Goal: Navigation & Orientation: Understand site structure

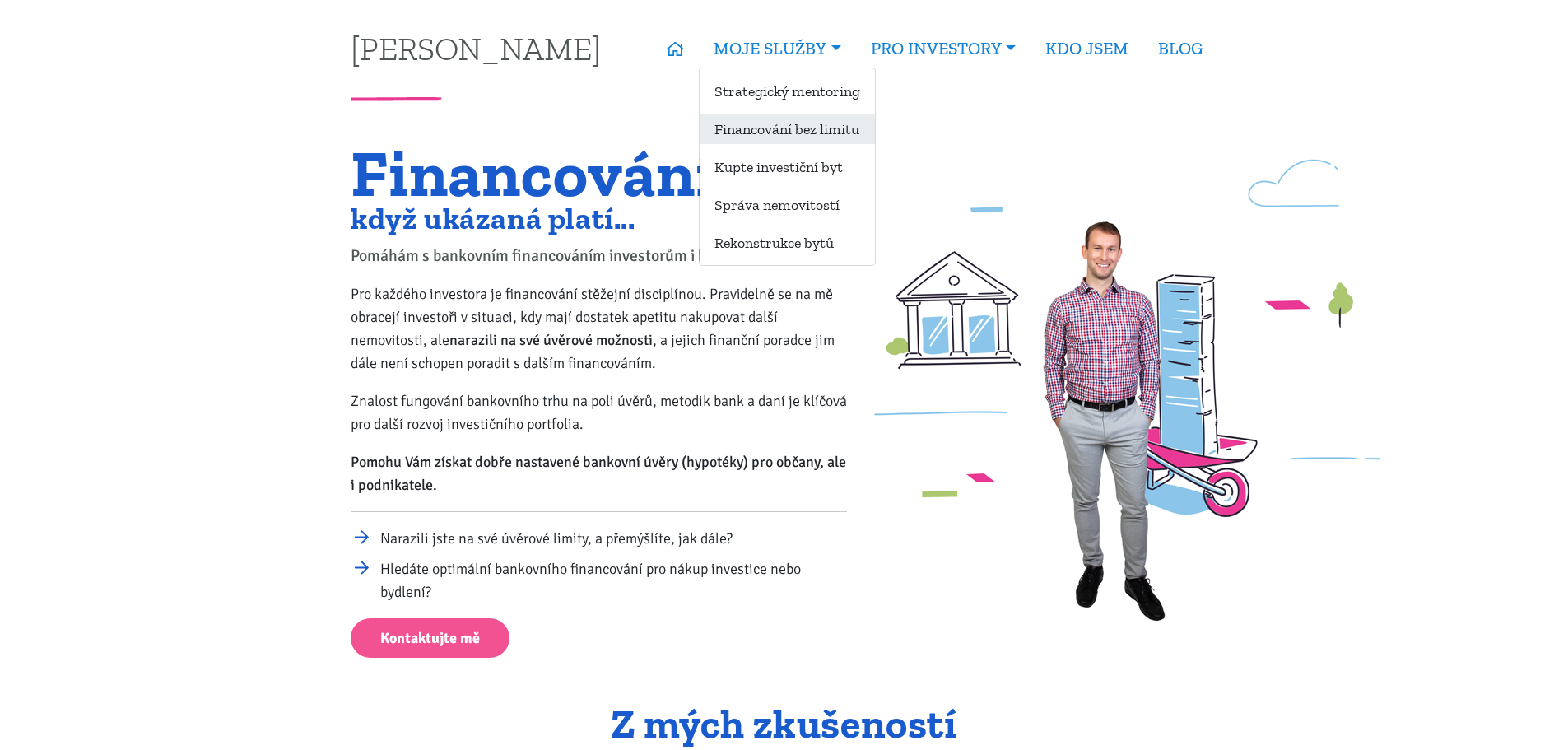
click at [807, 125] on link "Financování bez limitu" at bounding box center [787, 128] width 175 height 30
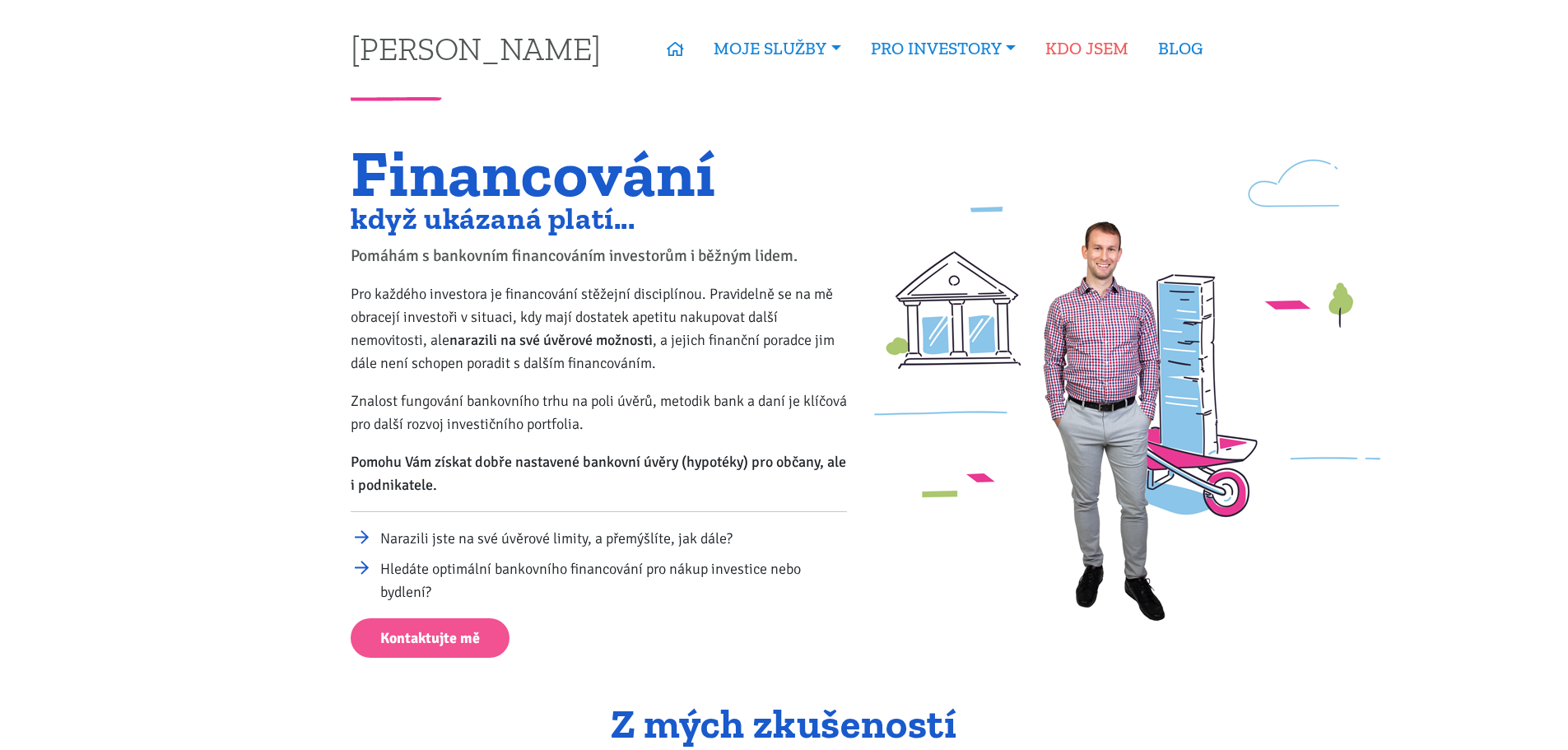
click at [1119, 54] on link "KDO JSEM" at bounding box center [1088, 48] width 113 height 37
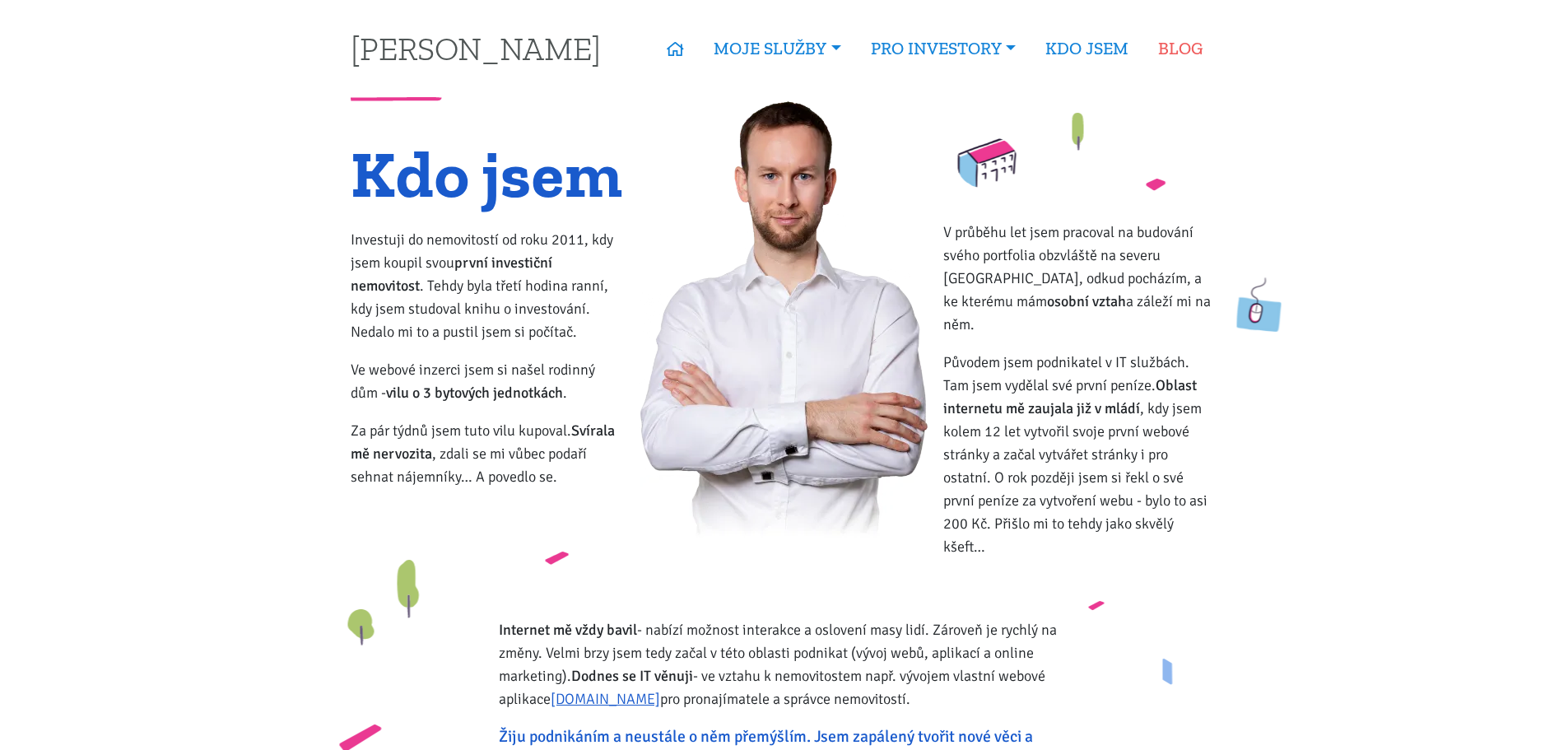
click at [1184, 48] on link "BLOG" at bounding box center [1180, 48] width 74 height 37
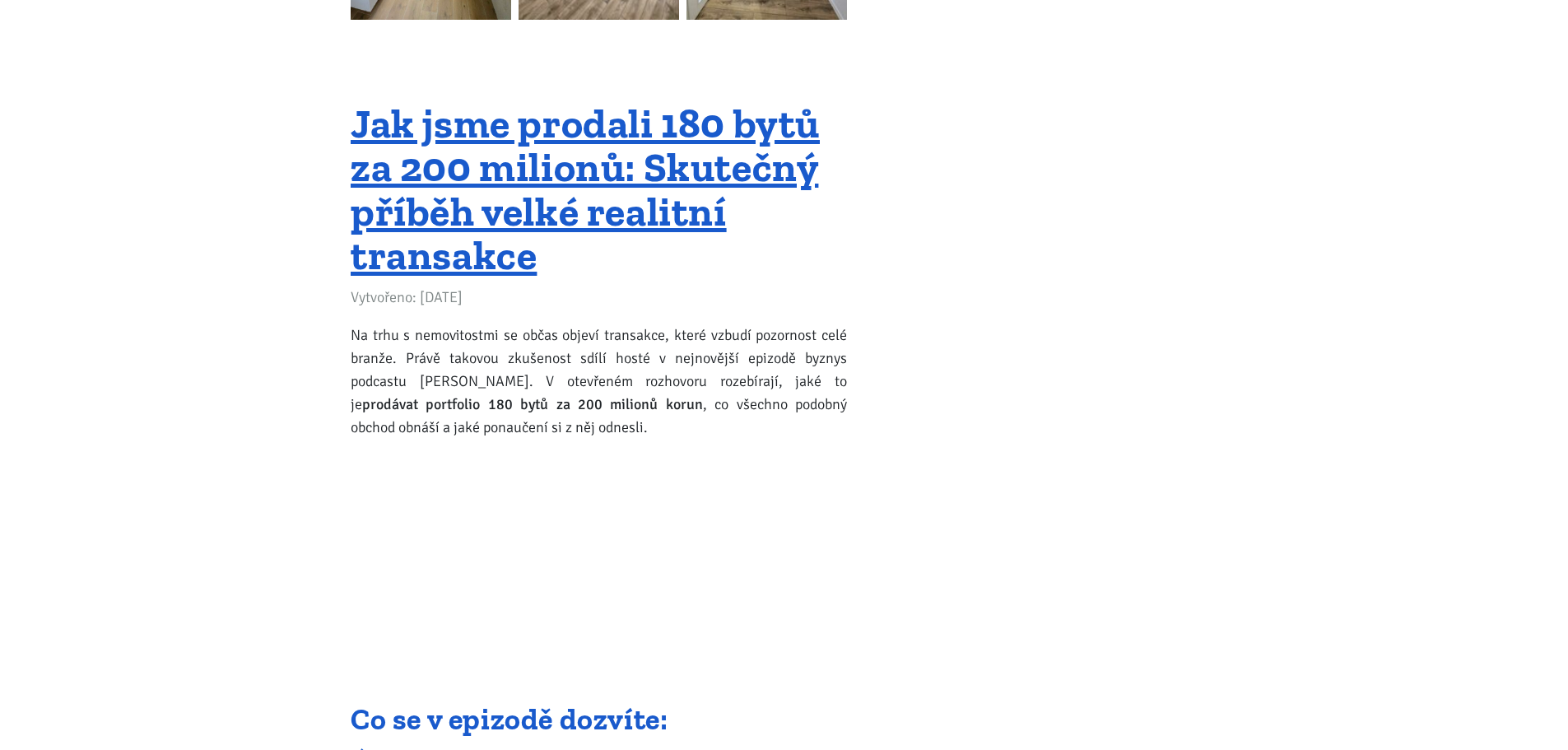
scroll to position [3212, 0]
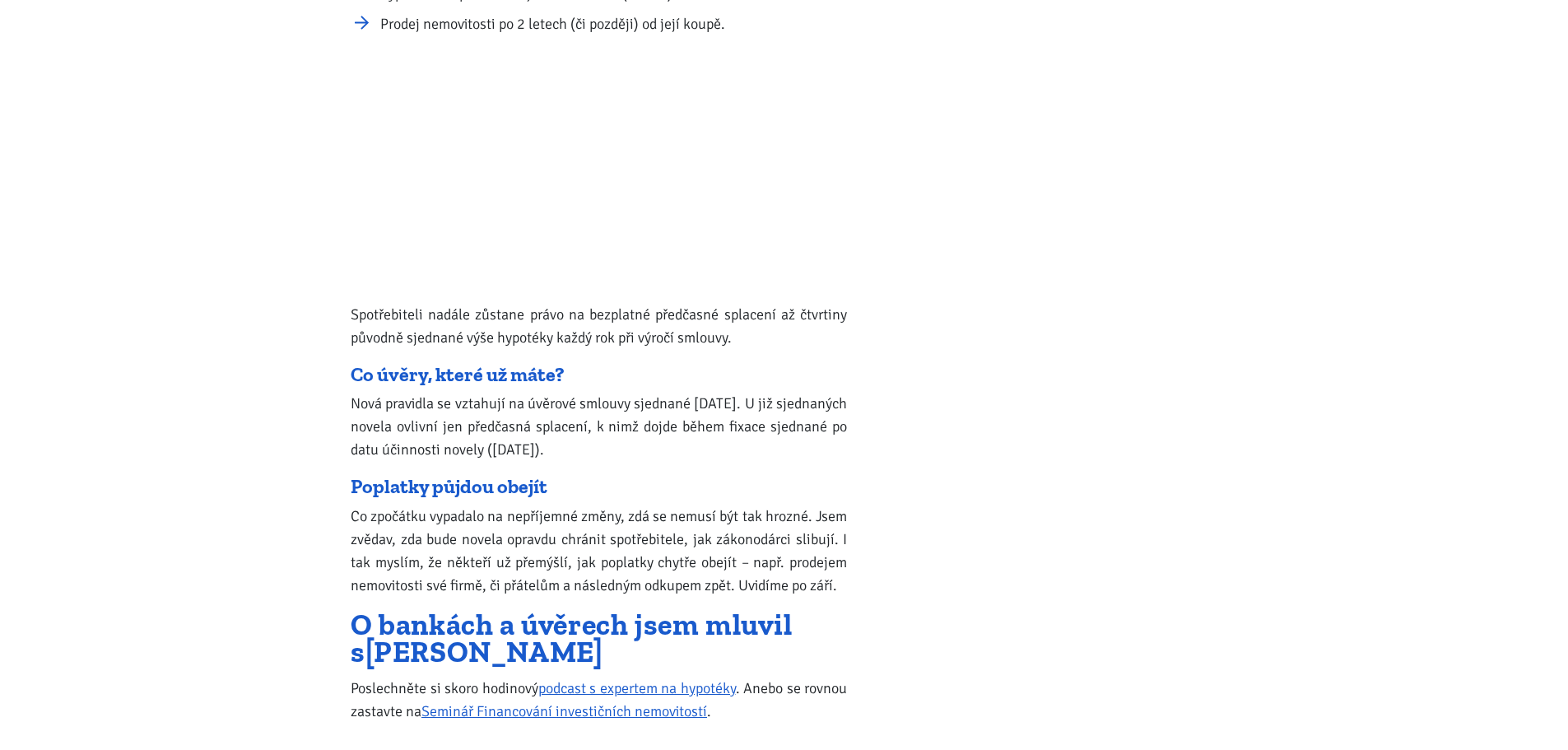
scroll to position [20325, 0]
